Goal: Communication & Community: Answer question/provide support

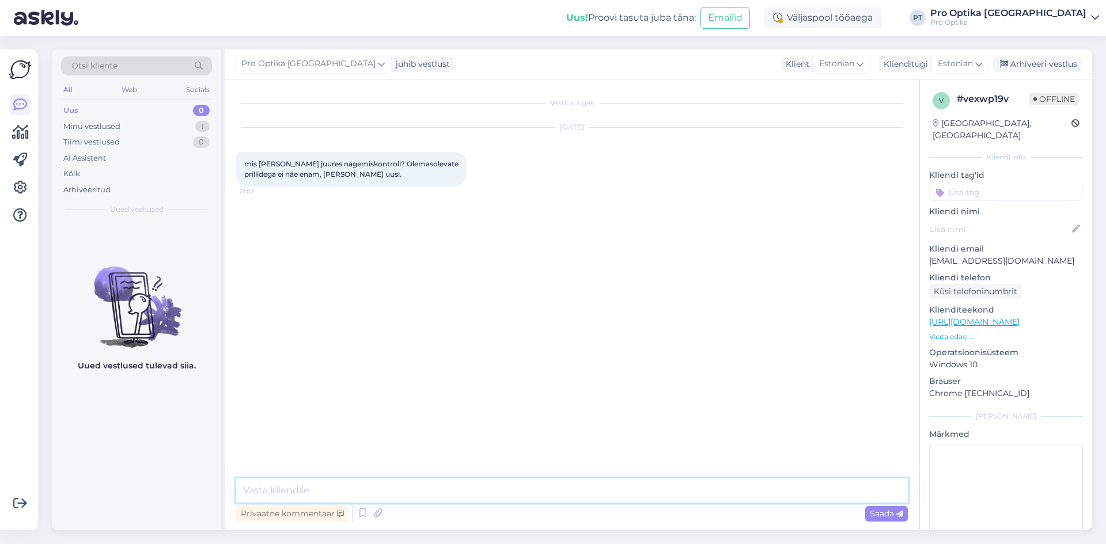
click at [376, 486] on textarea at bounding box center [572, 491] width 672 height 24
type textarea "Tere!"
click at [366, 516] on icon at bounding box center [363, 513] width 14 height 17
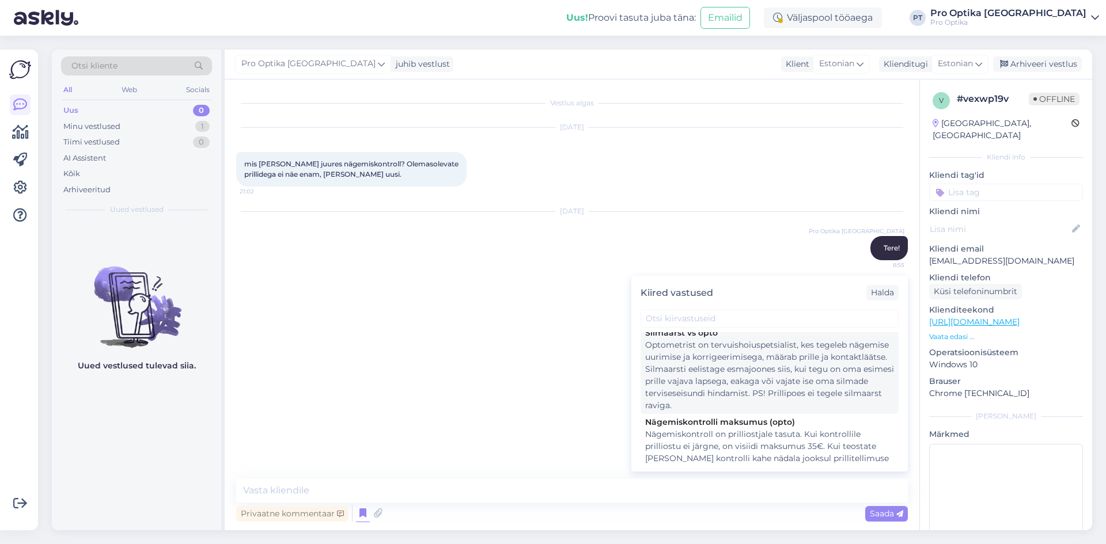
scroll to position [173, 0]
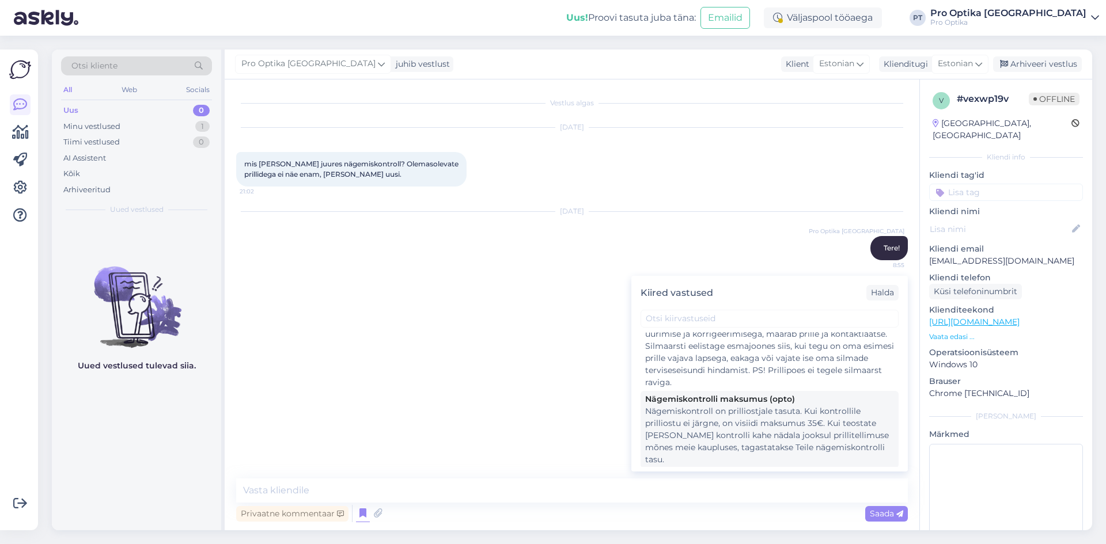
click at [829, 446] on div "Nägemiskontroll on prilliostjale tasuta. Kui kontrollile prilliostu ei järgne, …" at bounding box center [769, 436] width 249 height 60
type textarea "Nägemiskontroll on prilliostjale tasuta. Kui kontrollile prilliostu ei järgne, …"
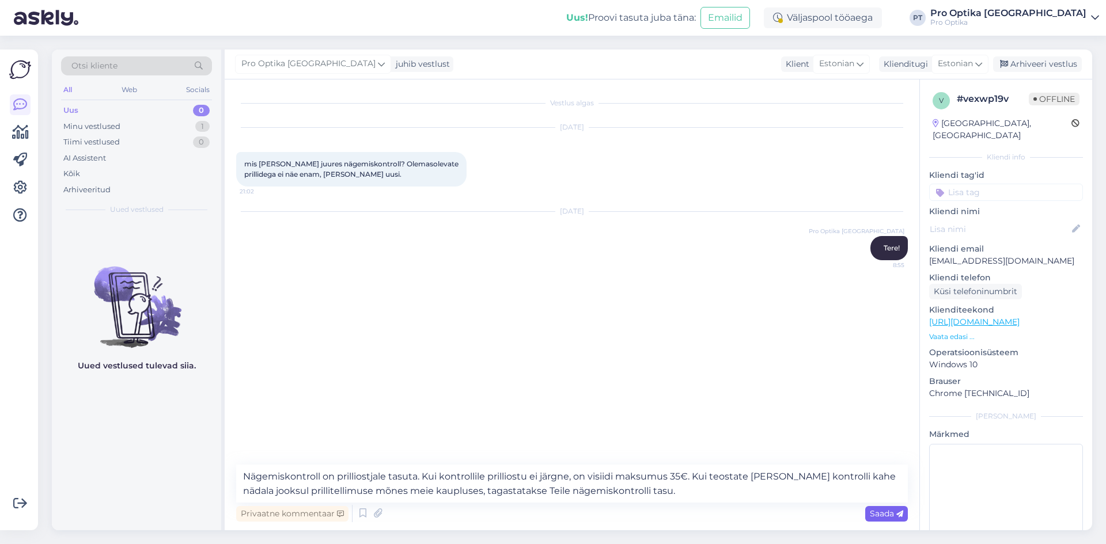
click at [872, 512] on span "Saada" at bounding box center [886, 514] width 33 height 10
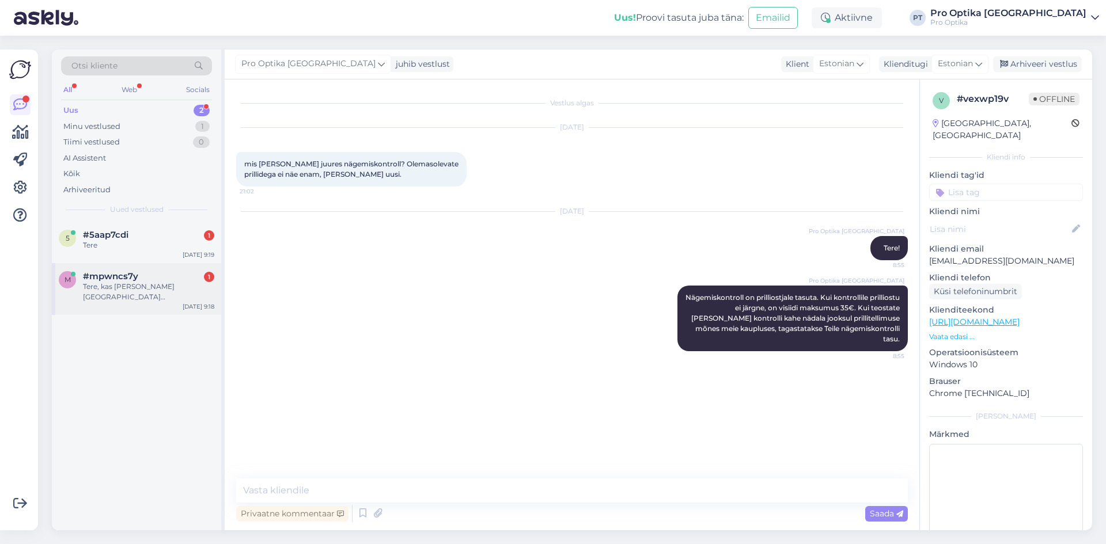
click at [107, 282] on div "Tere, kas [PERSON_NAME] [GEOGRAPHIC_DATA] silmanägemise kontrolli saab. On vaja…" at bounding box center [148, 292] width 131 height 21
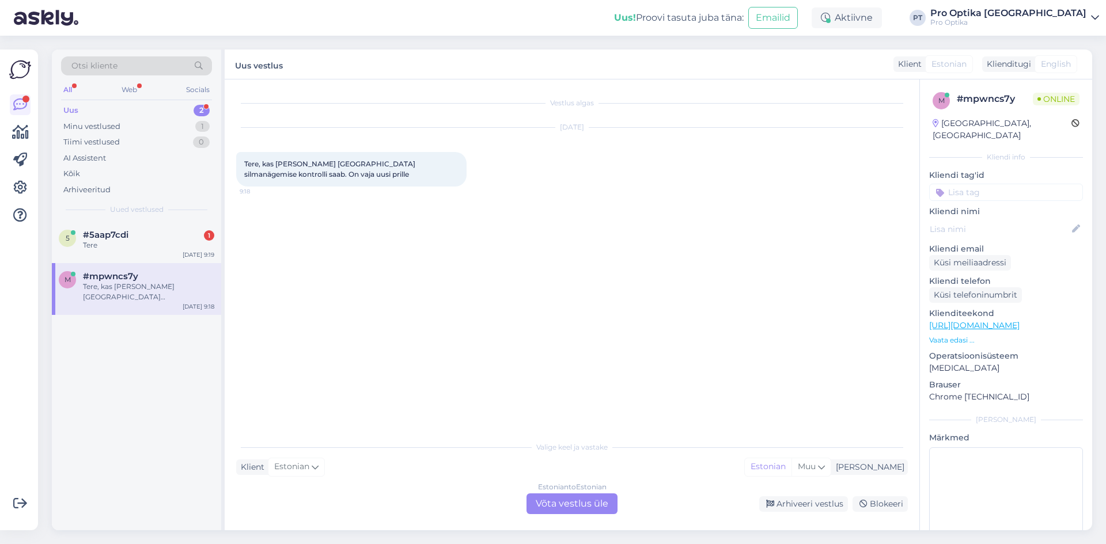
click at [557, 501] on div "Estonian to Estonian Võta vestlus üle" at bounding box center [572, 504] width 91 height 21
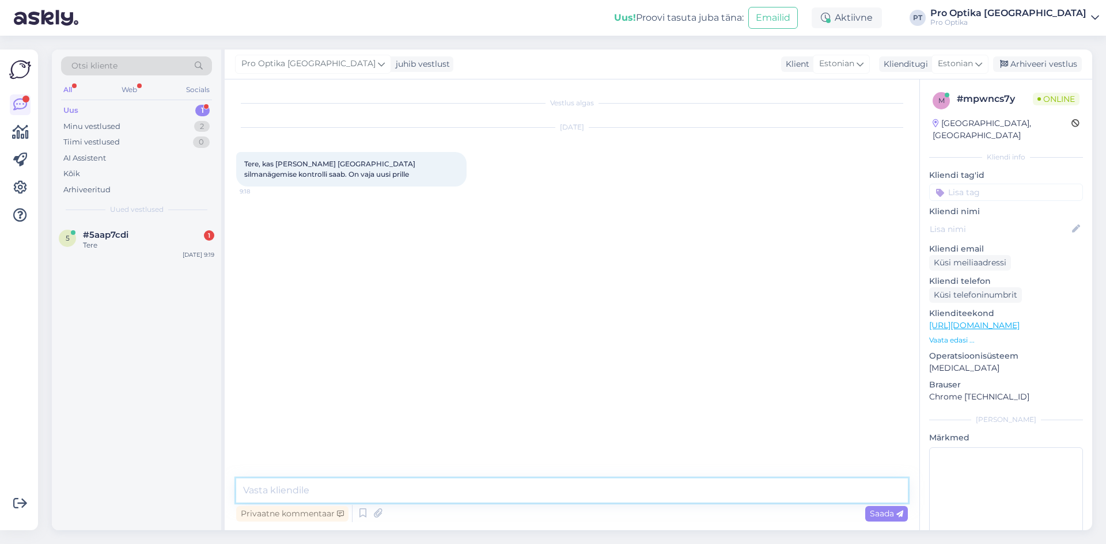
click at [340, 486] on textarea at bounding box center [572, 491] width 672 height 24
type textarea "t"
type textarea "Tere!"
click at [366, 508] on icon at bounding box center [363, 513] width 14 height 17
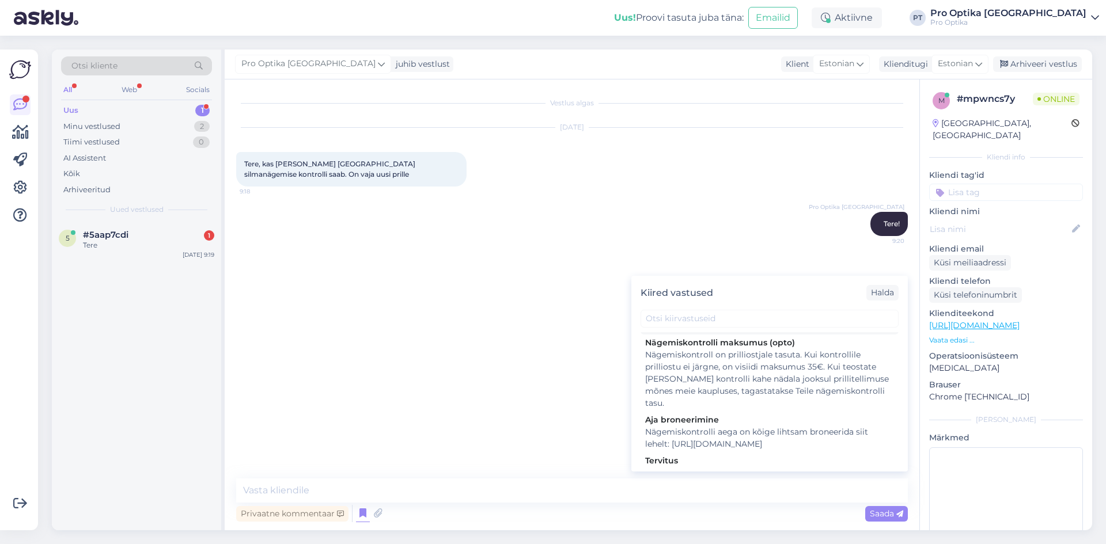
scroll to position [230, 0]
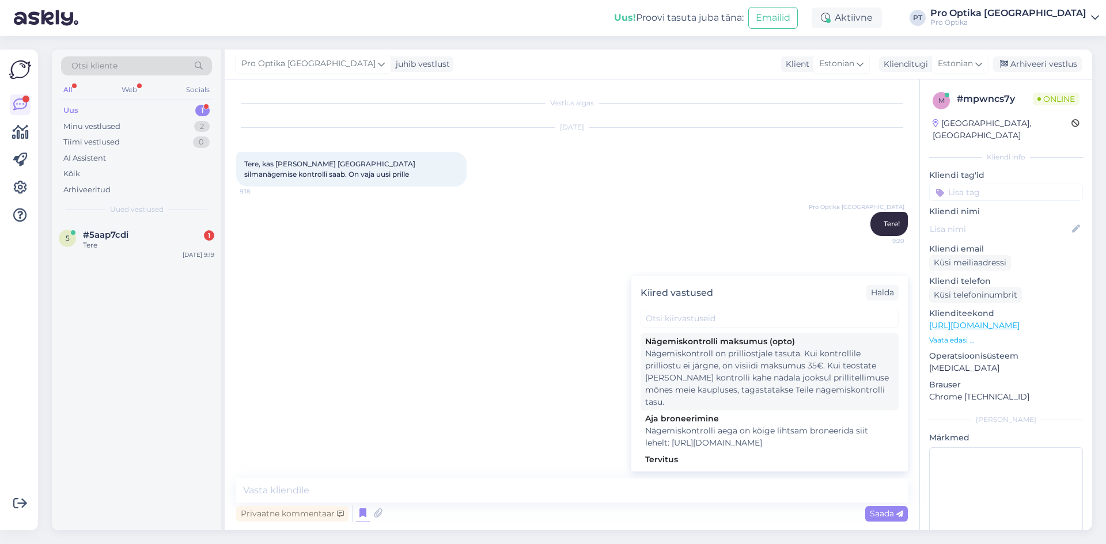
click at [790, 400] on div "Nägemiskontroll on prilliostjale tasuta. Kui kontrollile prilliostu ei järgne, …" at bounding box center [769, 378] width 249 height 60
type textarea "Nägemiskontroll on prilliostjale tasuta. Kui kontrollile prilliostu ei järgne, …"
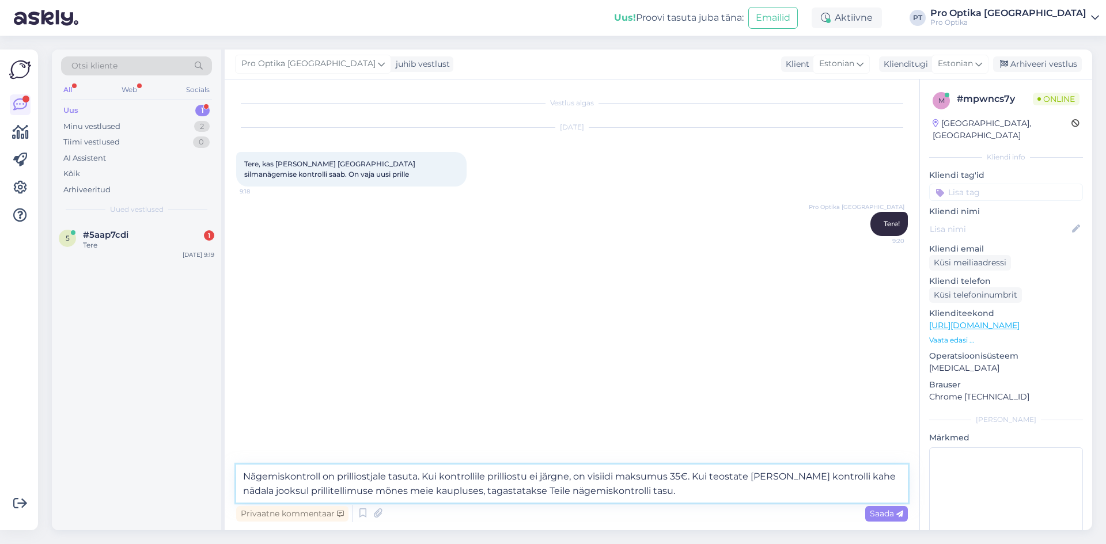
drag, startPoint x: 650, startPoint y: 491, endPoint x: 221, endPoint y: 471, distance: 429.7
click at [221, 471] on div "Otsi kliente All Web Socials Uus 1 Minu vestlused 2 Tiimi vestlused 0 AI Assist…" at bounding box center [572, 290] width 1040 height 481
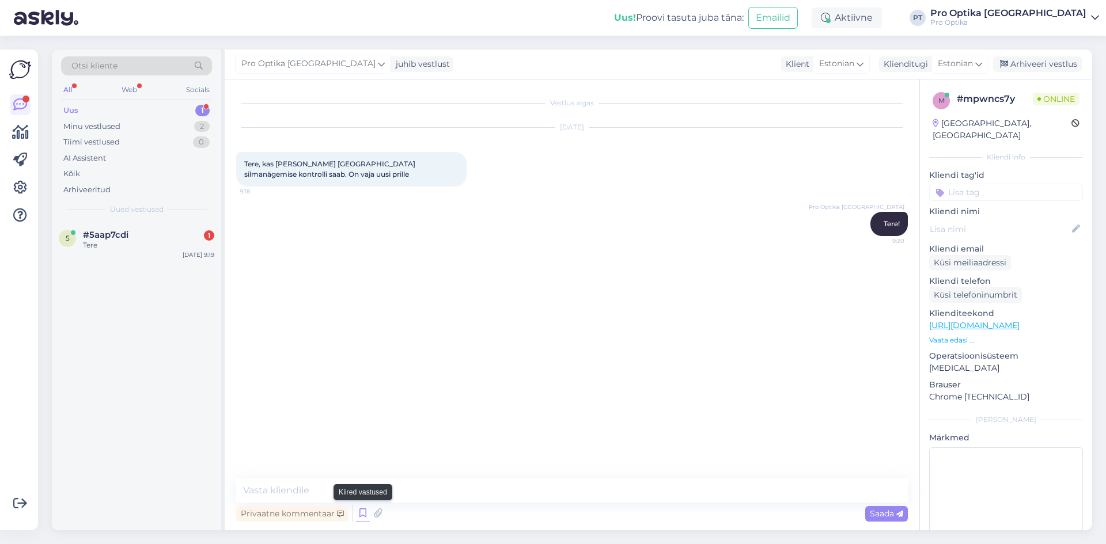
click at [361, 517] on icon at bounding box center [363, 513] width 14 height 17
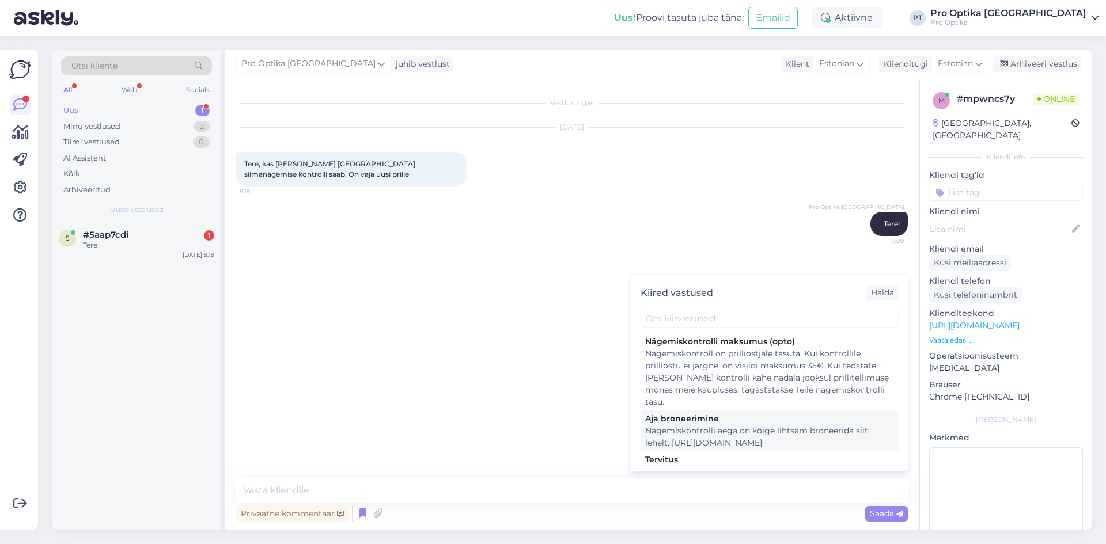
click at [804, 444] on div "Nägemiskontrolli aega on kõige lihtsam broneerida siit lehelt: [URL][DOMAIN_NAM…" at bounding box center [769, 437] width 249 height 24
type textarea "Nägemiskontrolli aega on kõige lihtsam broneerida siit lehelt: [URL][DOMAIN_NAM…"
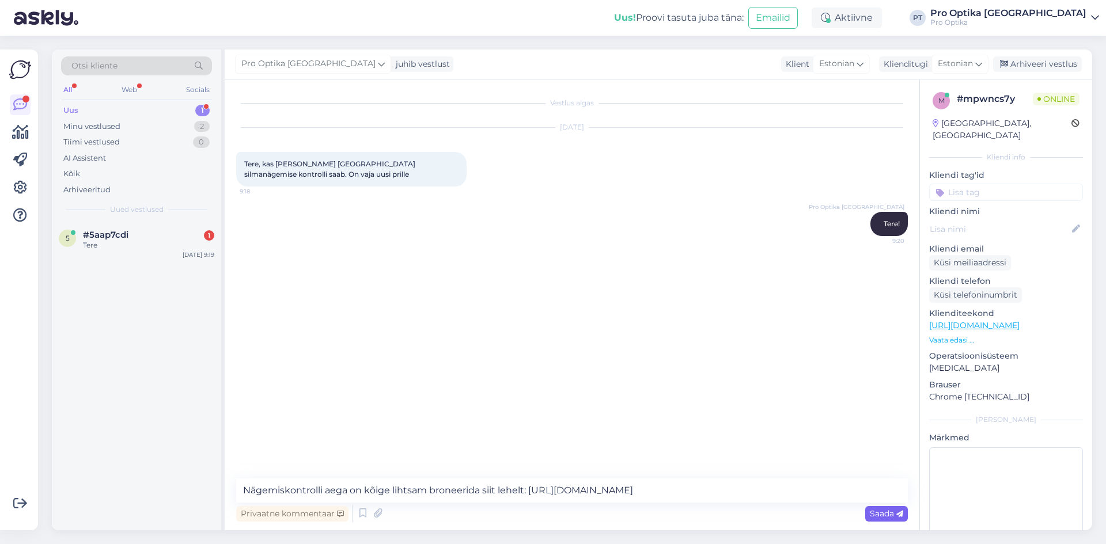
click at [881, 510] on span "Saada" at bounding box center [886, 514] width 33 height 10
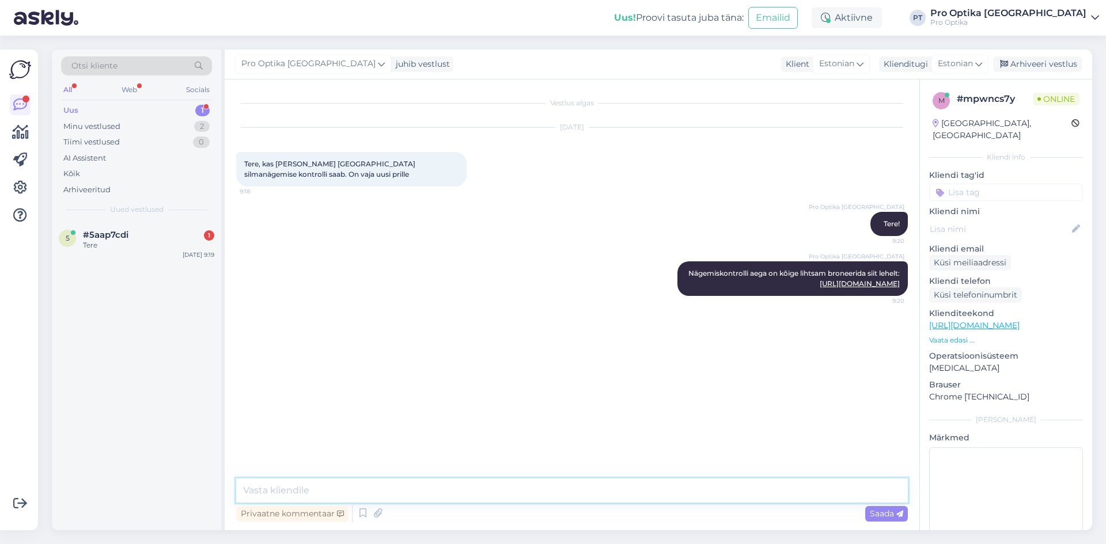
click at [289, 490] on textarea at bounding box center [572, 491] width 672 height 24
type textarea "Siit saate valida [PERSON_NAME] sobiva aja sobivasse kauplusesse."
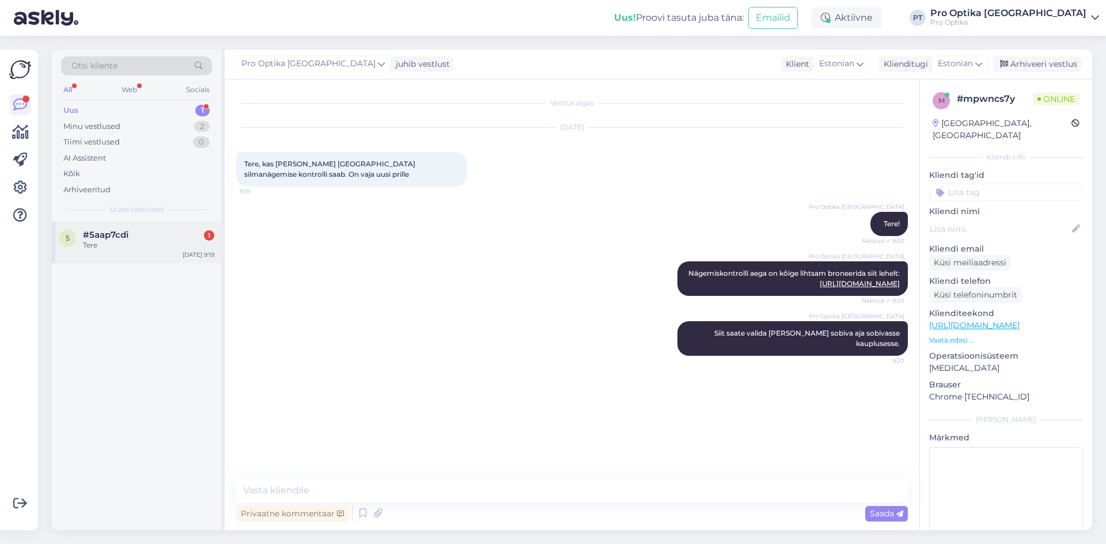
click at [127, 222] on div "5 #5aap7cdi 1 Tere [DATE] 9:19" at bounding box center [136, 242] width 169 height 41
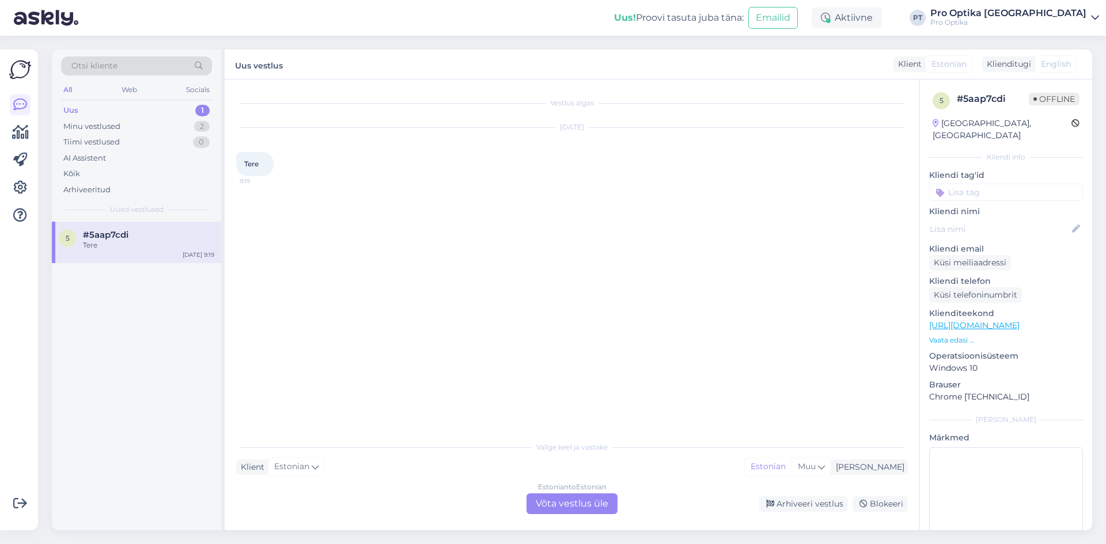
click at [599, 502] on div "Estonian to Estonian Võta vestlus üle" at bounding box center [572, 504] width 91 height 21
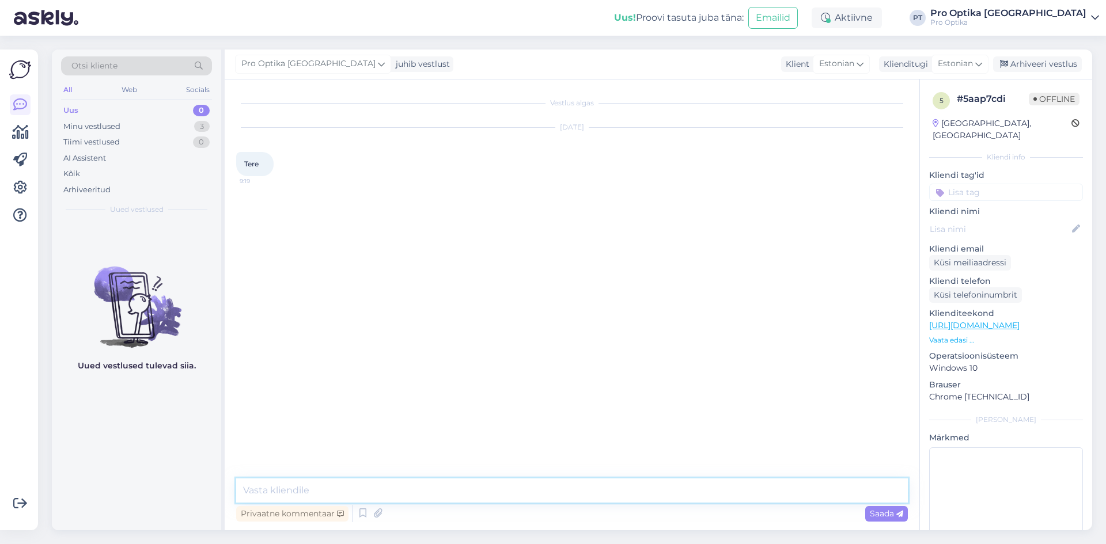
click at [327, 487] on textarea at bounding box center [572, 491] width 672 height 24
type textarea "Tere!"
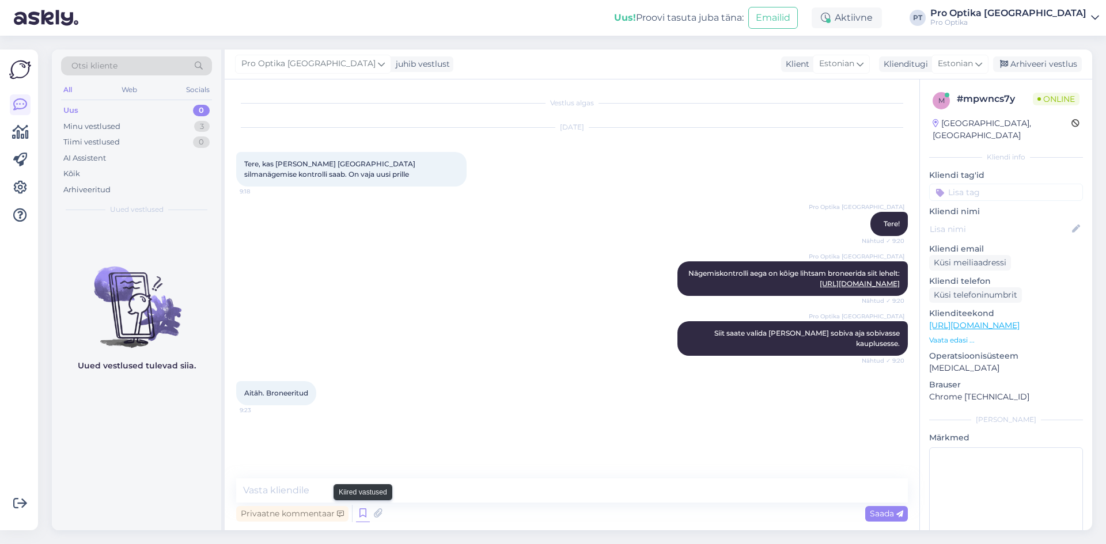
click at [368, 509] on icon at bounding box center [363, 513] width 14 height 17
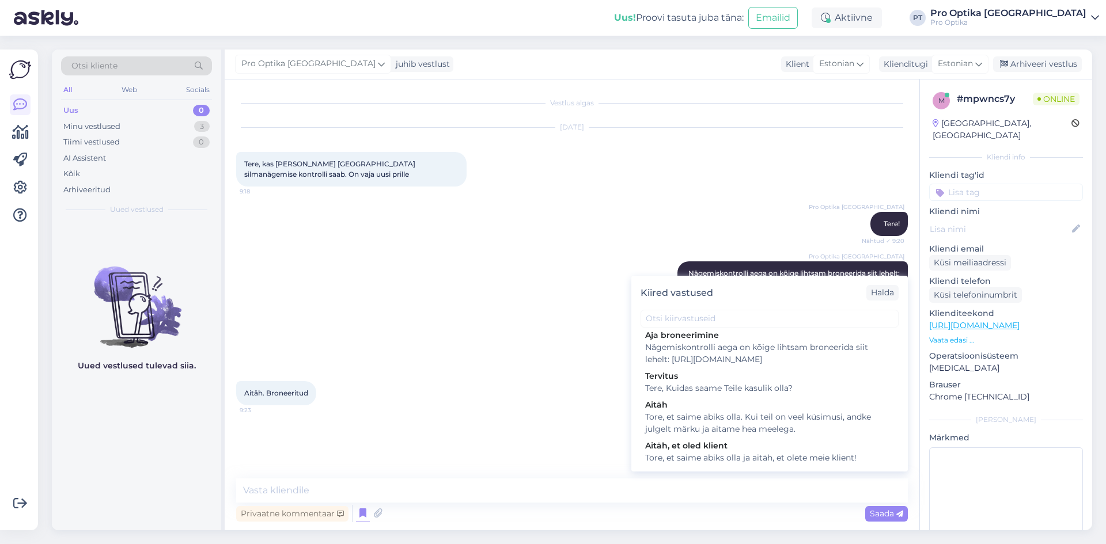
scroll to position [320, 0]
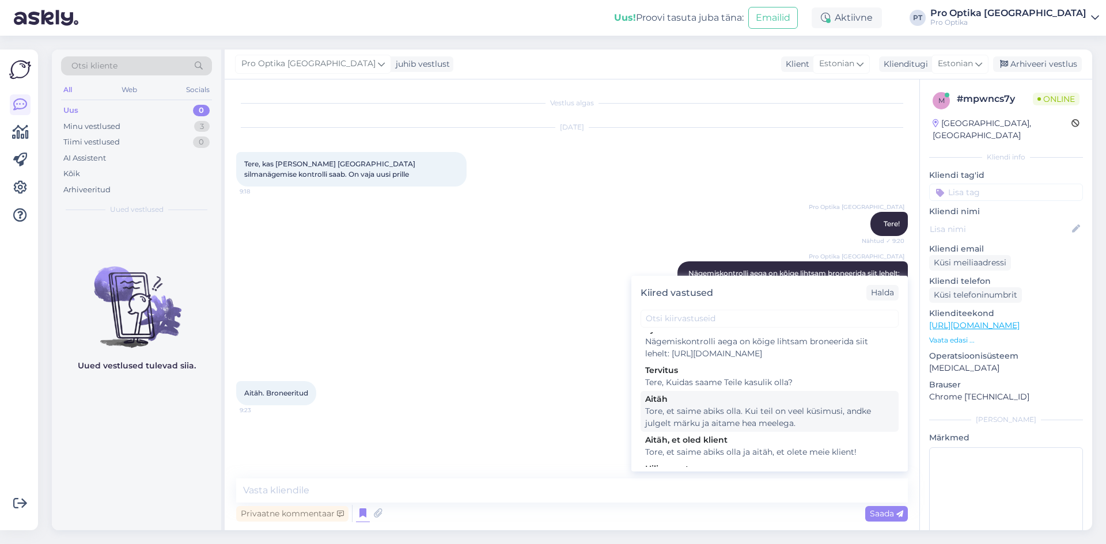
click at [817, 430] on div "Tore, et saime abiks olla. Kui teil on veel küsimusi, andke julgelt märku ja ai…" at bounding box center [769, 418] width 249 height 24
type textarea "Tore, et saime abiks olla. Kui teil on veel küsimusi, andke julgelt märku ja ai…"
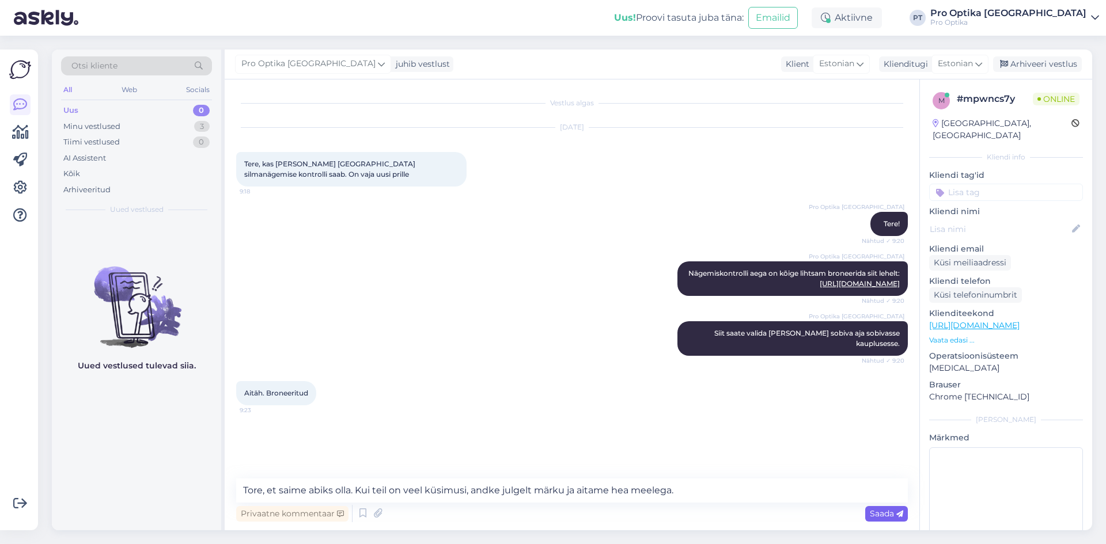
click at [880, 518] on span "Saada" at bounding box center [886, 514] width 33 height 10
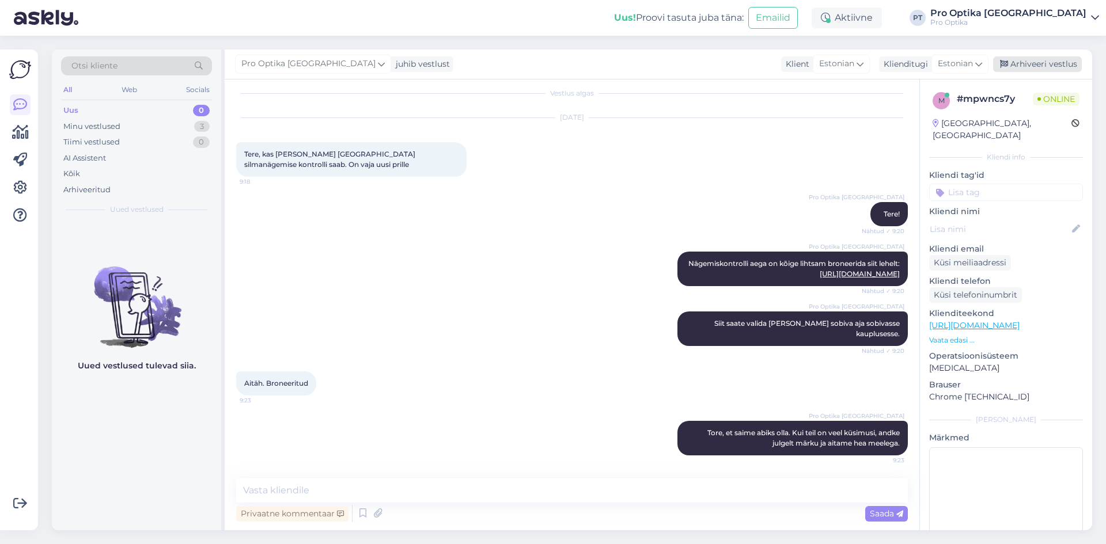
click at [1013, 70] on div "Arhiveeri vestlus" at bounding box center [1037, 64] width 89 height 16
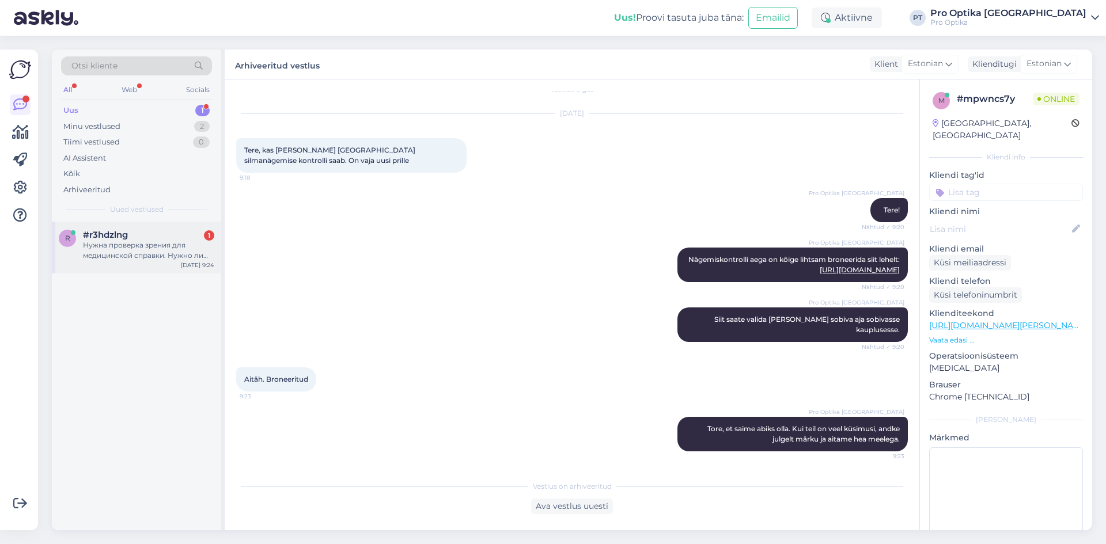
click at [138, 245] on div "Нужна проверка зрения для медицинской справки. Нужно ли записываться ?" at bounding box center [148, 250] width 131 height 21
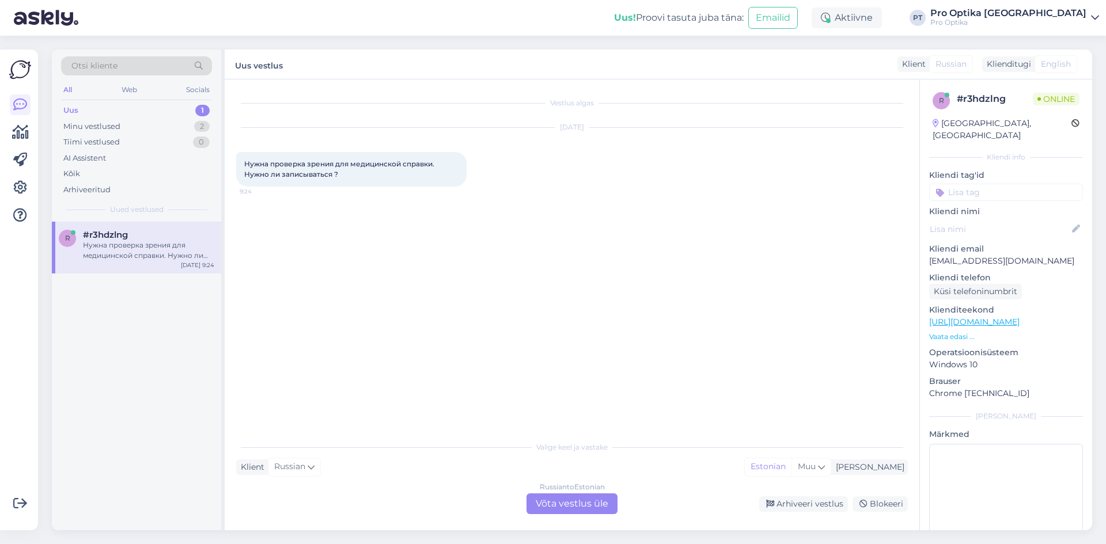
click at [596, 493] on div "Valige [PERSON_NAME] vastake Klient Russian Mina Estonian Muu Russian to Estoni…" at bounding box center [572, 475] width 672 height 79
click at [599, 502] on div "Russian to Estonian Võta vestlus üle" at bounding box center [572, 504] width 91 height 21
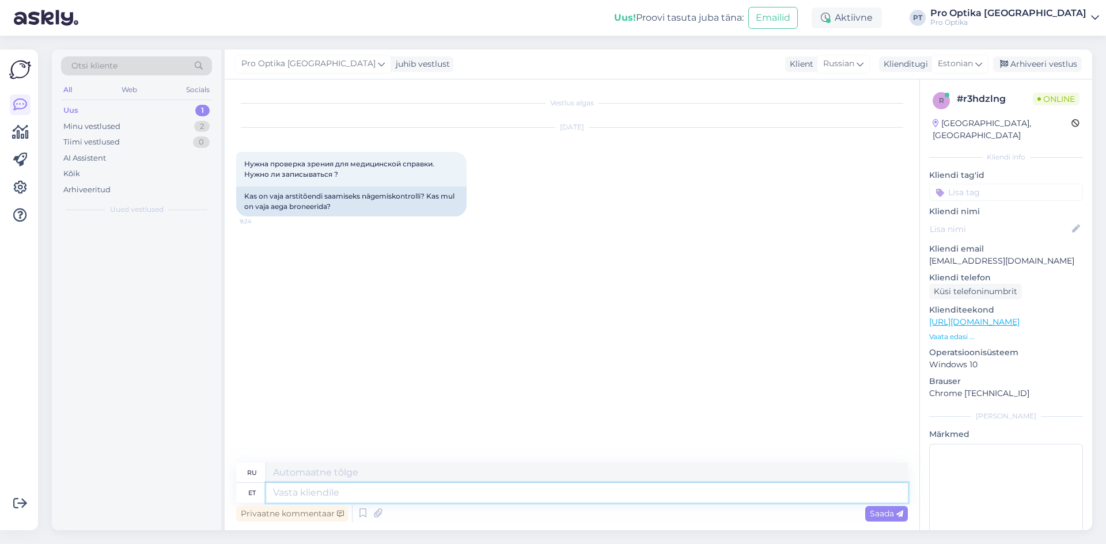
click at [596, 501] on textarea at bounding box center [587, 493] width 642 height 20
type textarea "O"
type textarea "Tere!"
type textarea "Привет!"
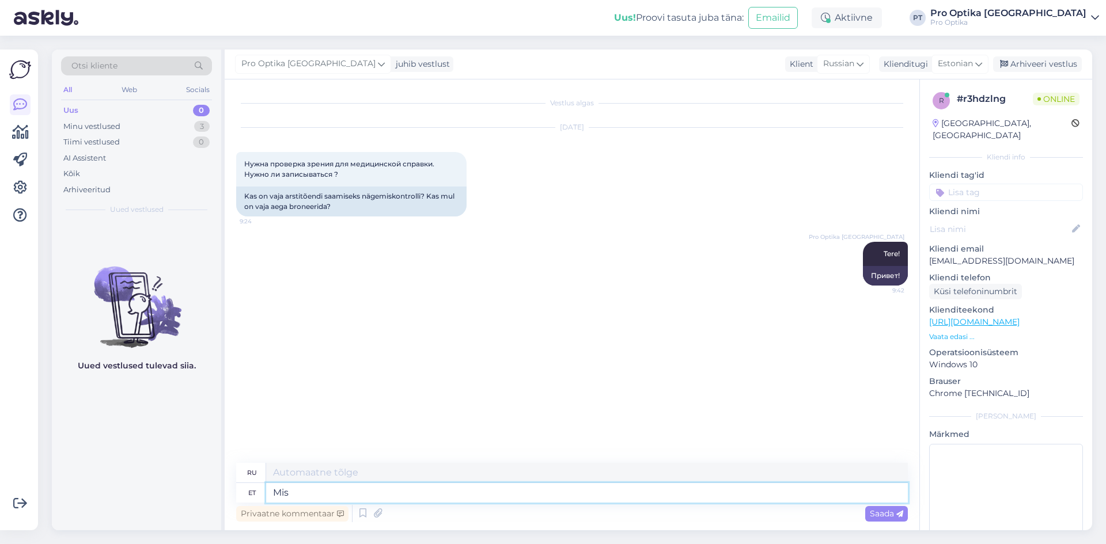
type textarea "Mis t"
type textarea "Что"
type textarea "Mis tõendi j"
type textarea "Какие доказательства?"
type textarea "Mis tõendi jaoks t"
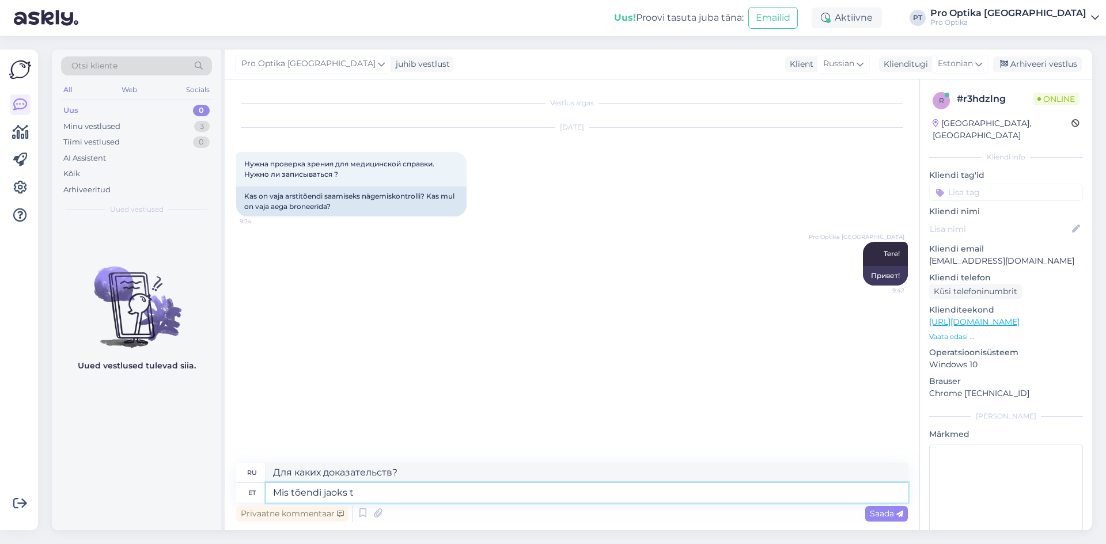
type textarea "Какие доказательства для т"
type textarea "Mis tõendi jaoks tõendu j"
type textarea "Какие доказательства доказательств?"
type textarea "Mis tõendi jaoks tõendu jaoks"
type textarea "Какое доказательство для доказательства?"
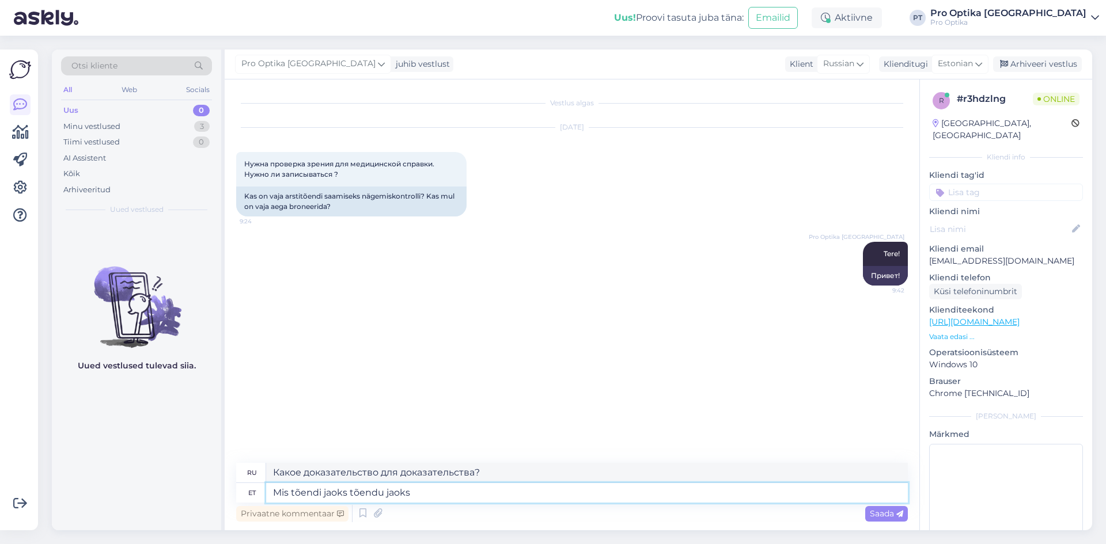
type textarea "Mis tõendi jaoks tõendu jaoks?"
type textarea "Какое доказательство доказательства?"
type textarea "Mis tõendi jaoks tõendu"
type textarea "Какие доказательства доказательств?"
type textarea "Mis tõendi jaoks tõendi j"
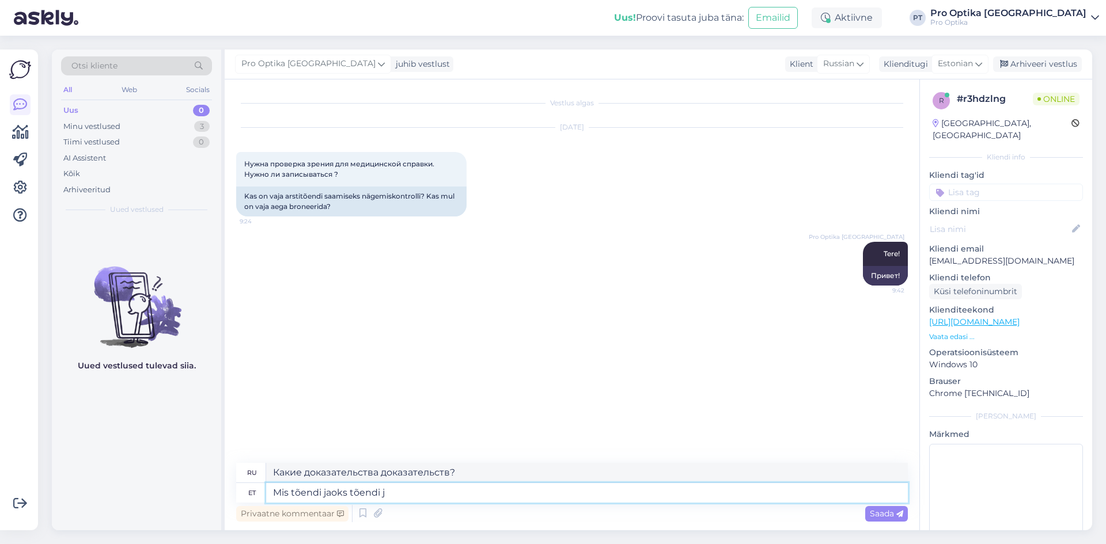
type textarea "Какое доказательство для доказательства?"
type textarea "Mis tõendi jaoks tõendi jaoks?"
type textarea "Какое доказательство доказательства?"
